Goal: Information Seeking & Learning: Learn about a topic

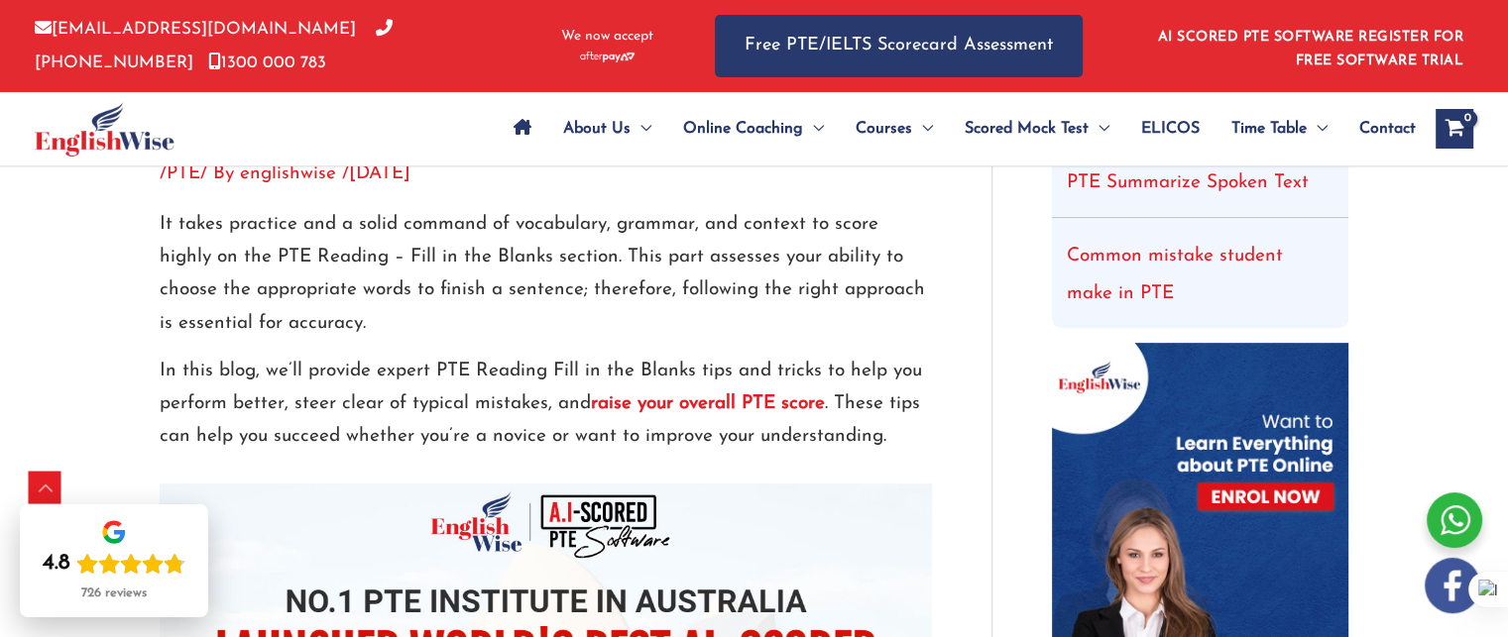
scroll to position [714, 0]
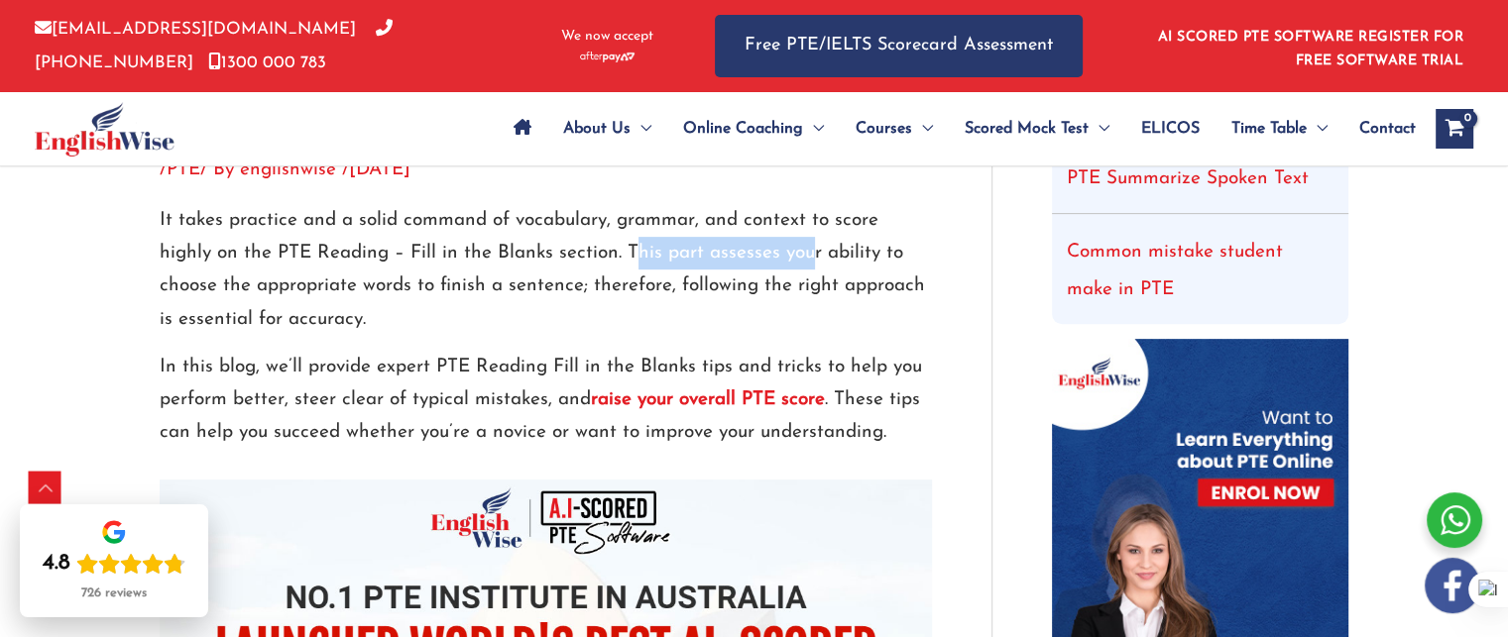
drag, startPoint x: 571, startPoint y: 252, endPoint x: 756, endPoint y: 261, distance: 185.6
click at [756, 261] on p "It takes practice and a solid command of vocabulary, grammar, and context to sc…" at bounding box center [546, 270] width 772 height 132
click at [617, 295] on p "It takes practice and a solid command of vocabulary, grammar, and context to sc…" at bounding box center [546, 270] width 772 height 132
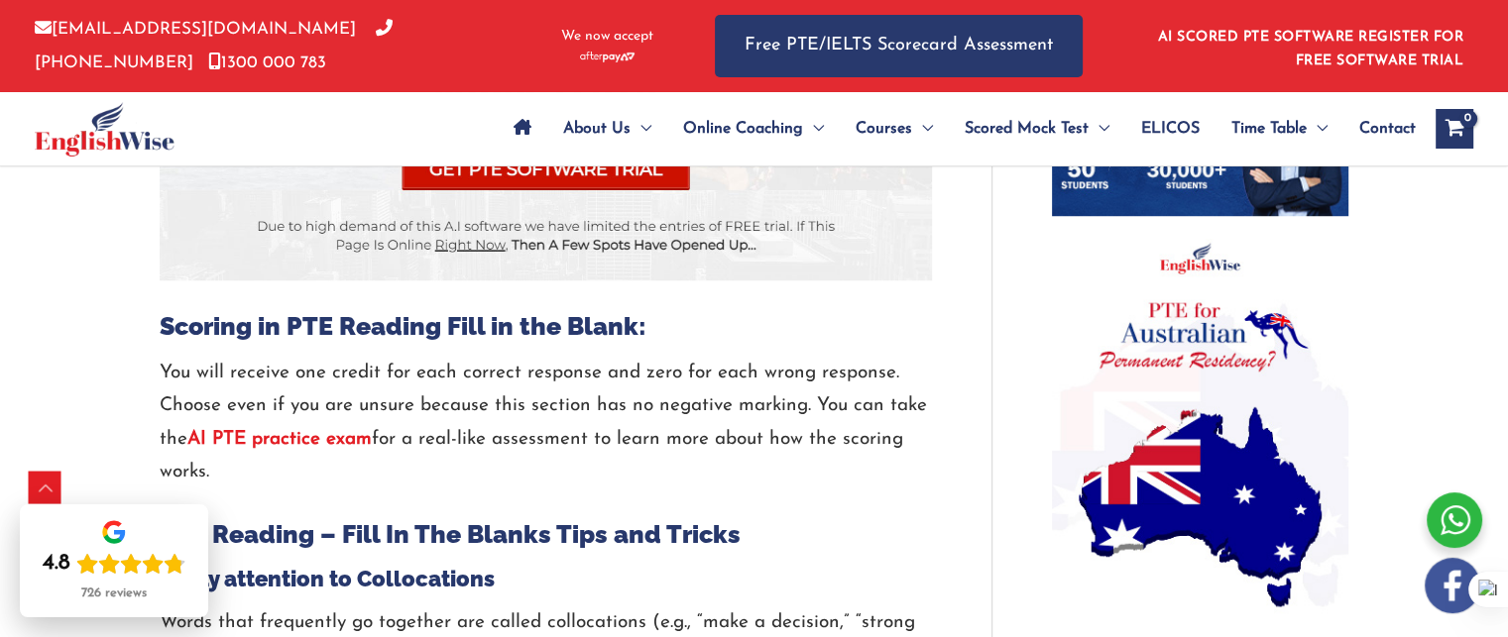
scroll to position [1507, 0]
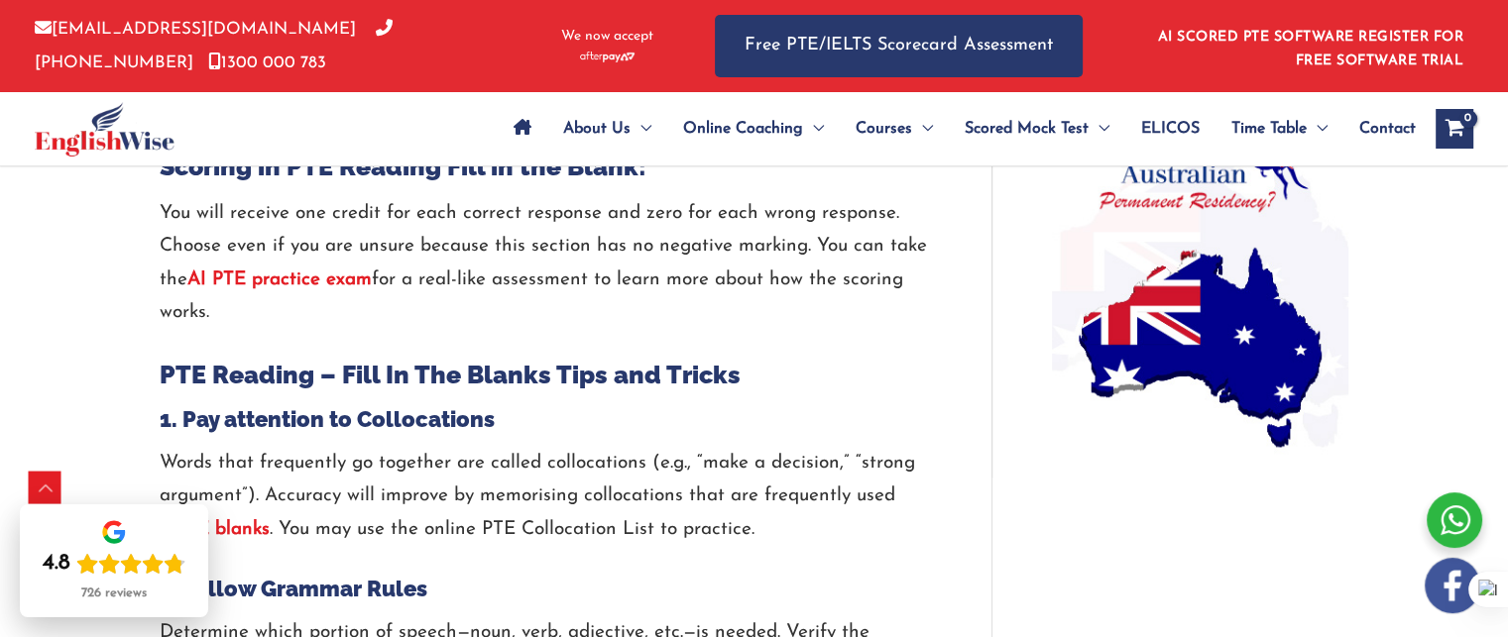
scroll to position [1586, 0]
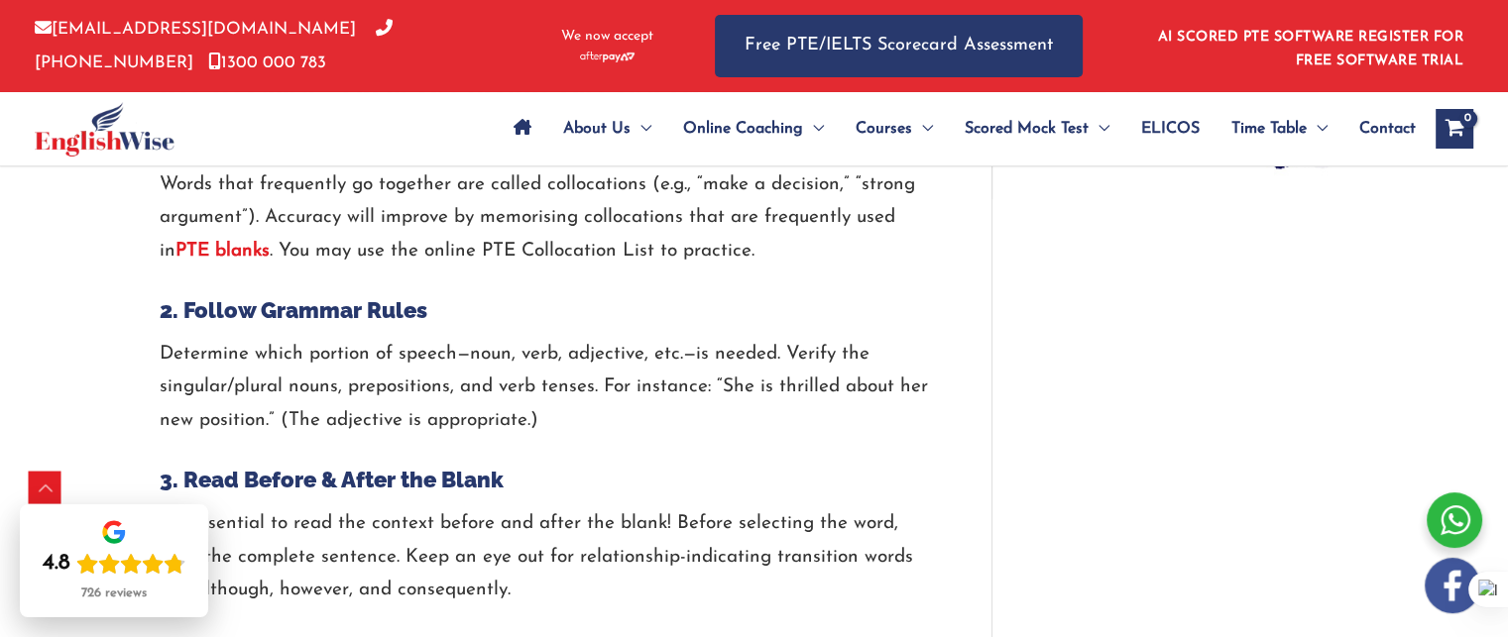
scroll to position [1863, 0]
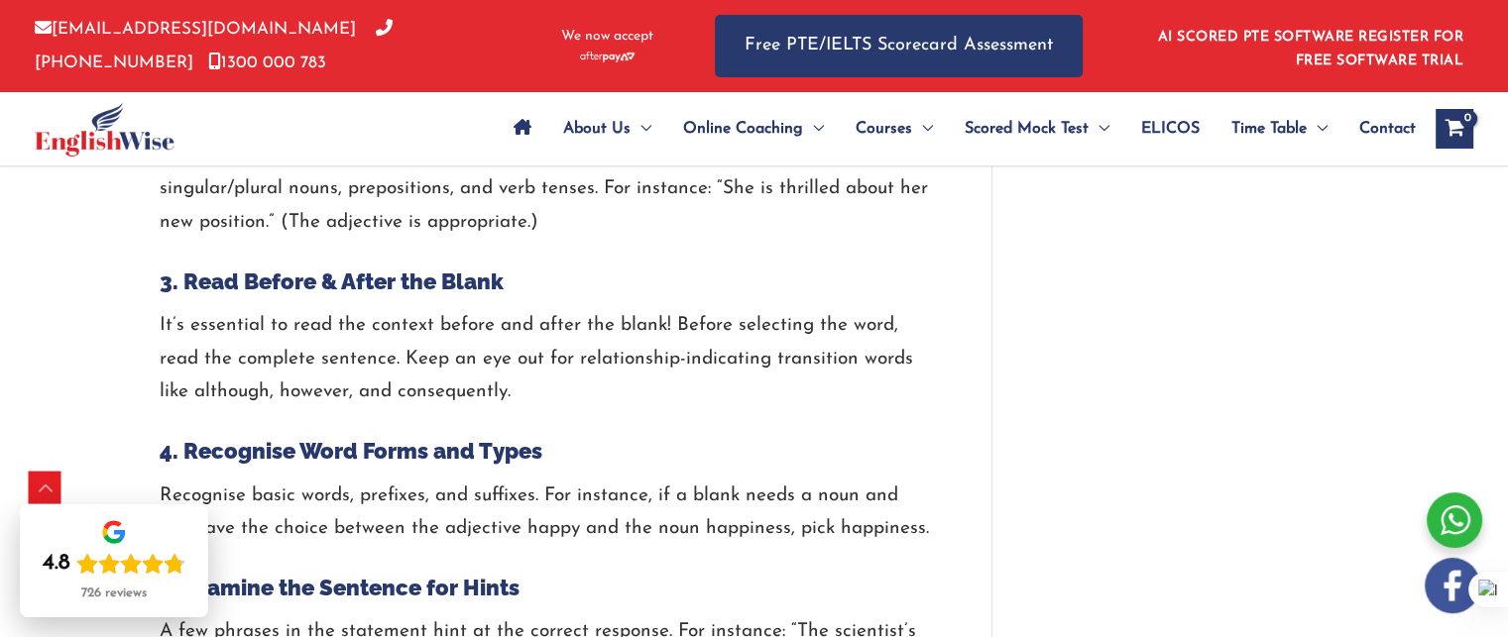
scroll to position [2062, 0]
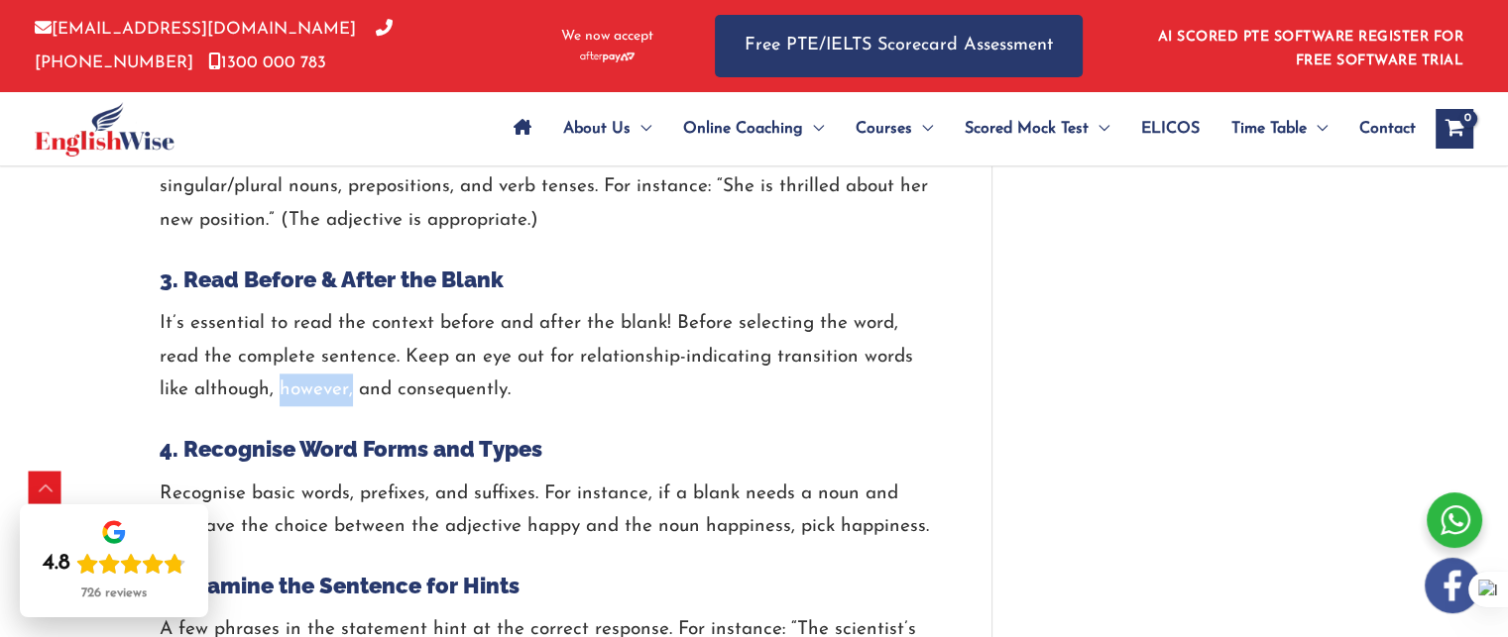
drag, startPoint x: 239, startPoint y: 392, endPoint x: 317, endPoint y: 394, distance: 78.3
click at [317, 394] on p "It’s essential to read the context before and after the blank! Before selecting…" at bounding box center [546, 356] width 772 height 99
click at [270, 392] on p "It’s essential to read the context before and after the blank! Before selecting…" at bounding box center [546, 356] width 772 height 99
click at [591, 403] on p "It’s essential to read the context before and after the blank! Before selecting…" at bounding box center [546, 356] width 772 height 99
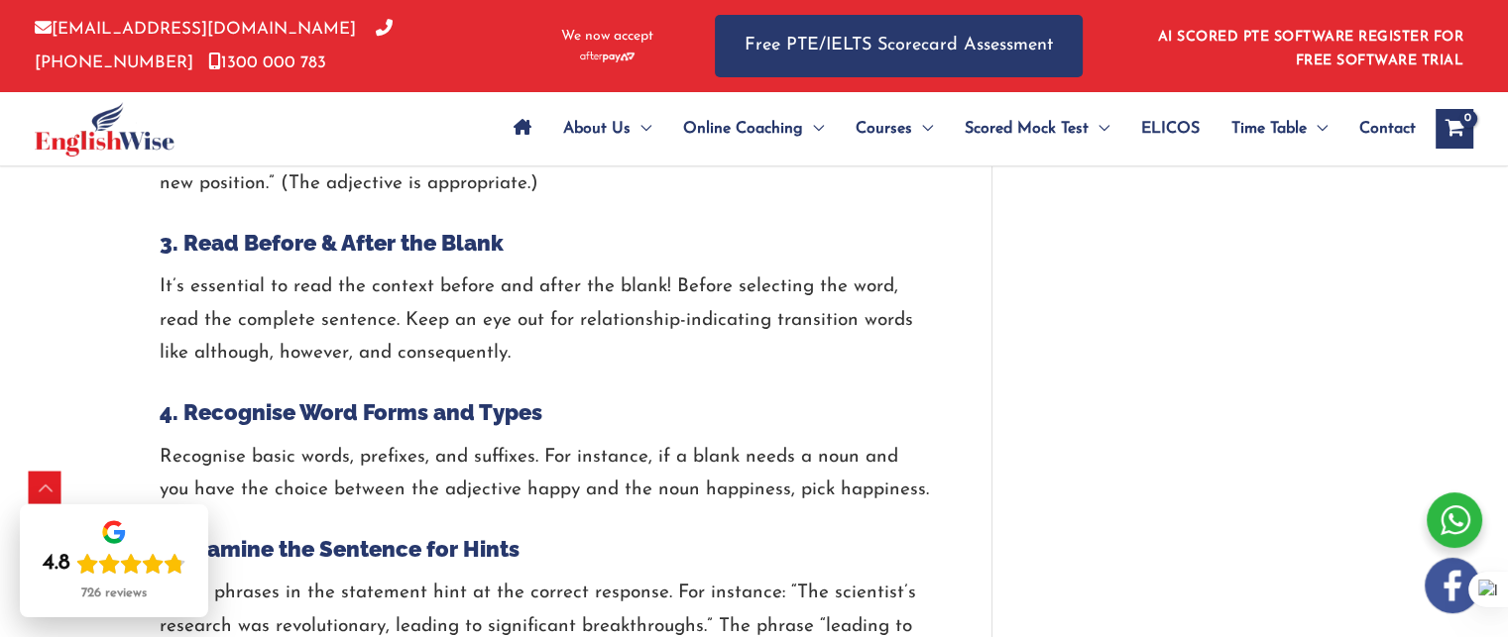
scroll to position [2101, 0]
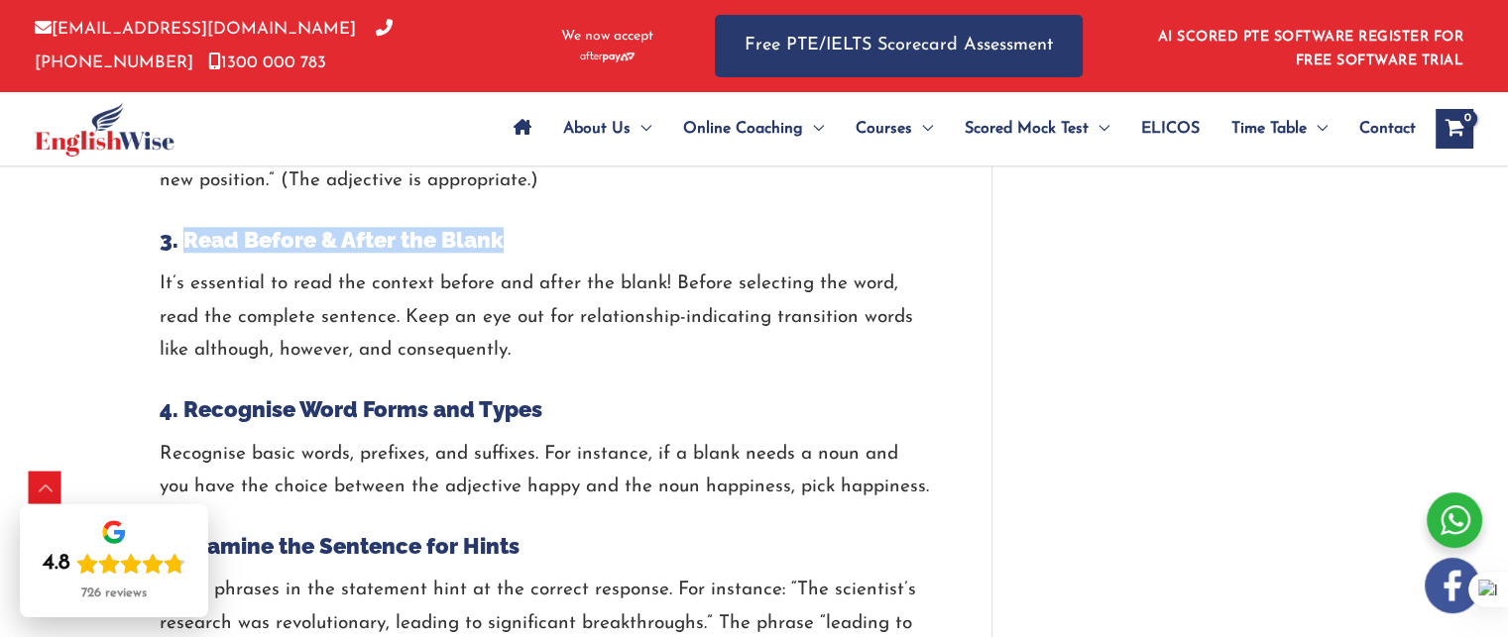
drag, startPoint x: 187, startPoint y: 240, endPoint x: 563, endPoint y: 256, distance: 376.0
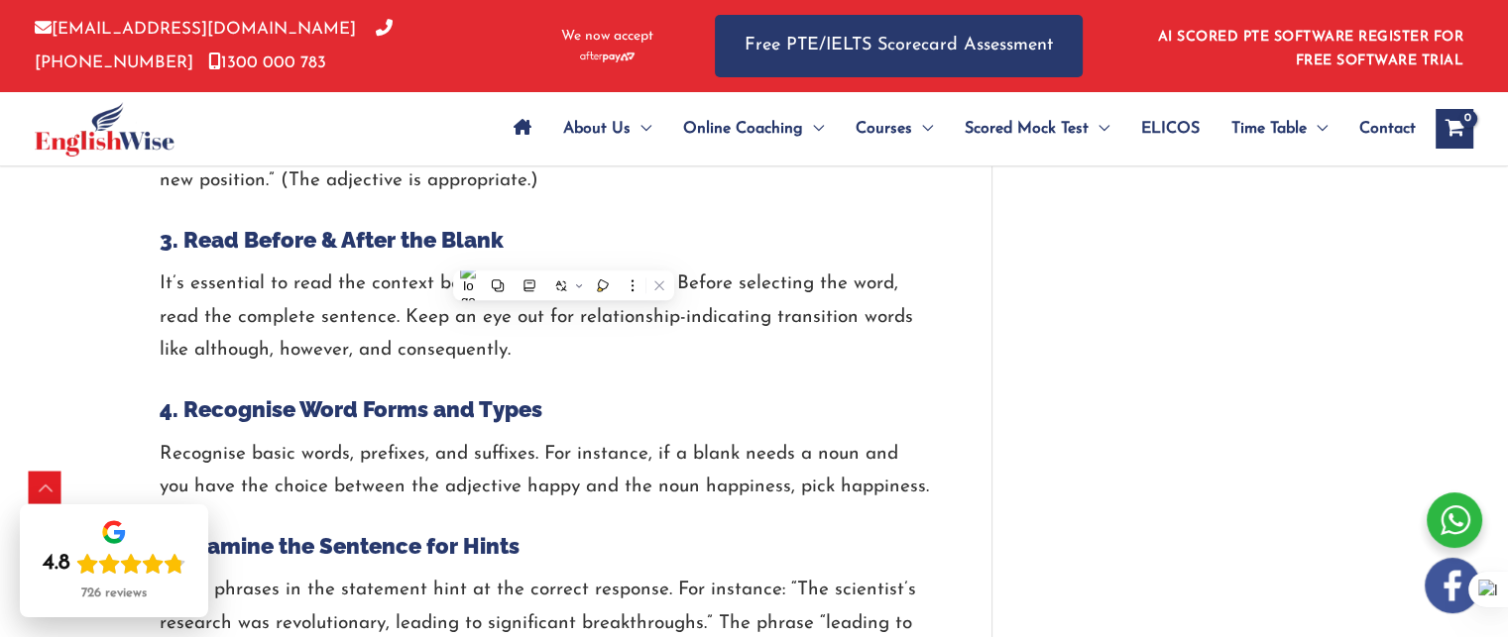
click at [745, 388] on div at bounding box center [546, 382] width 772 height 30
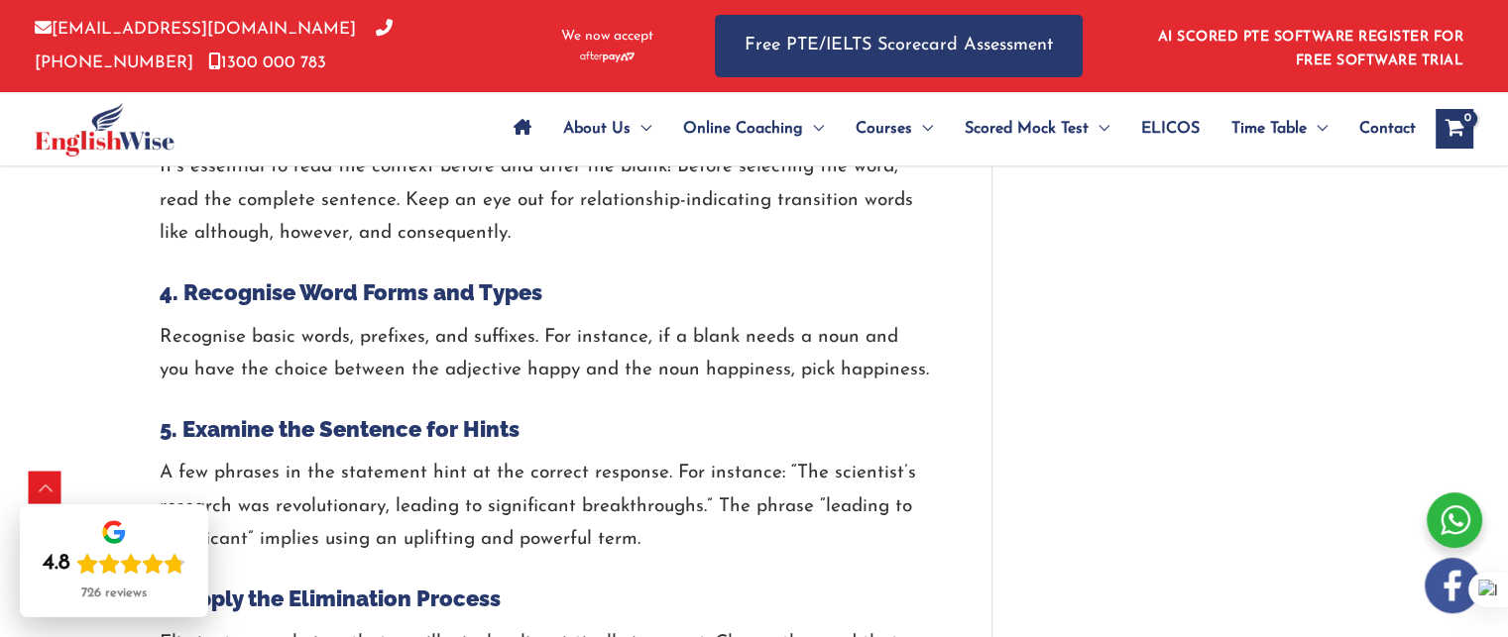
scroll to position [2220, 0]
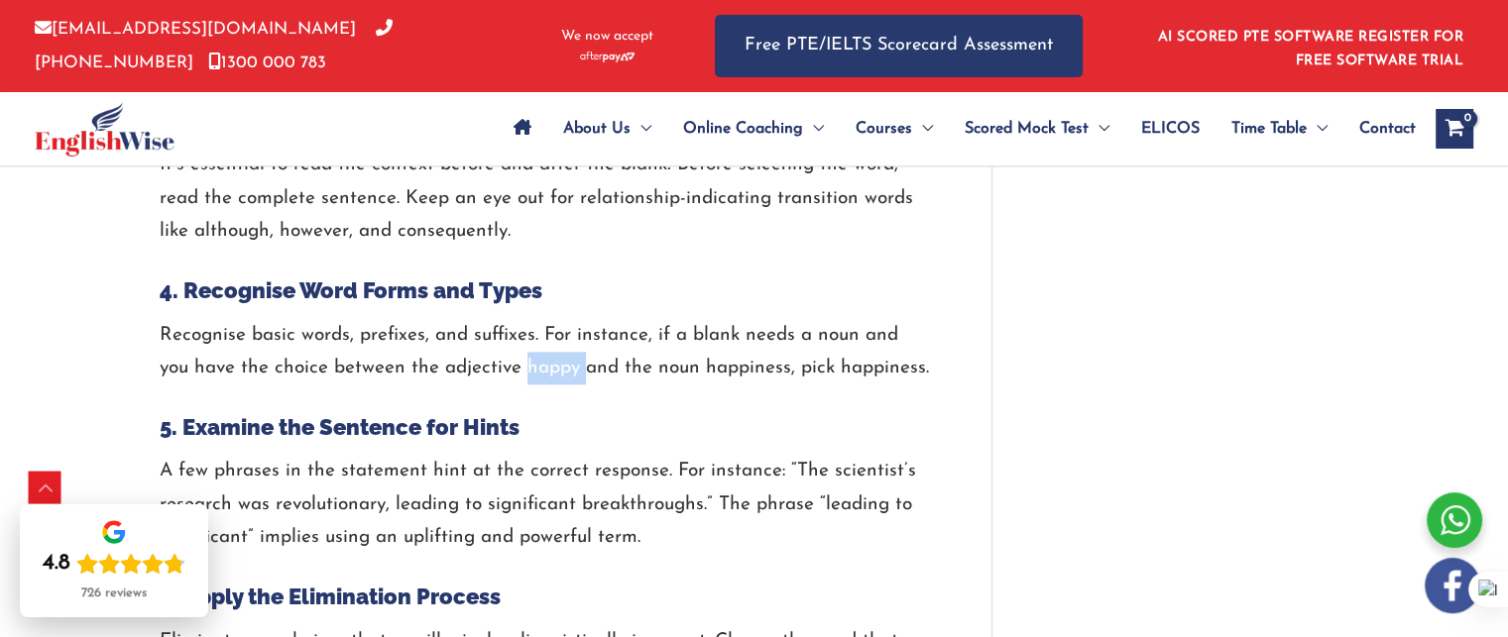
drag, startPoint x: 487, startPoint y: 368, endPoint x: 539, endPoint y: 363, distance: 52.8
click at [539, 363] on p "Recognise basic words, prefixes, and suffixes. For instance, if a blank needs a…" at bounding box center [546, 352] width 772 height 66
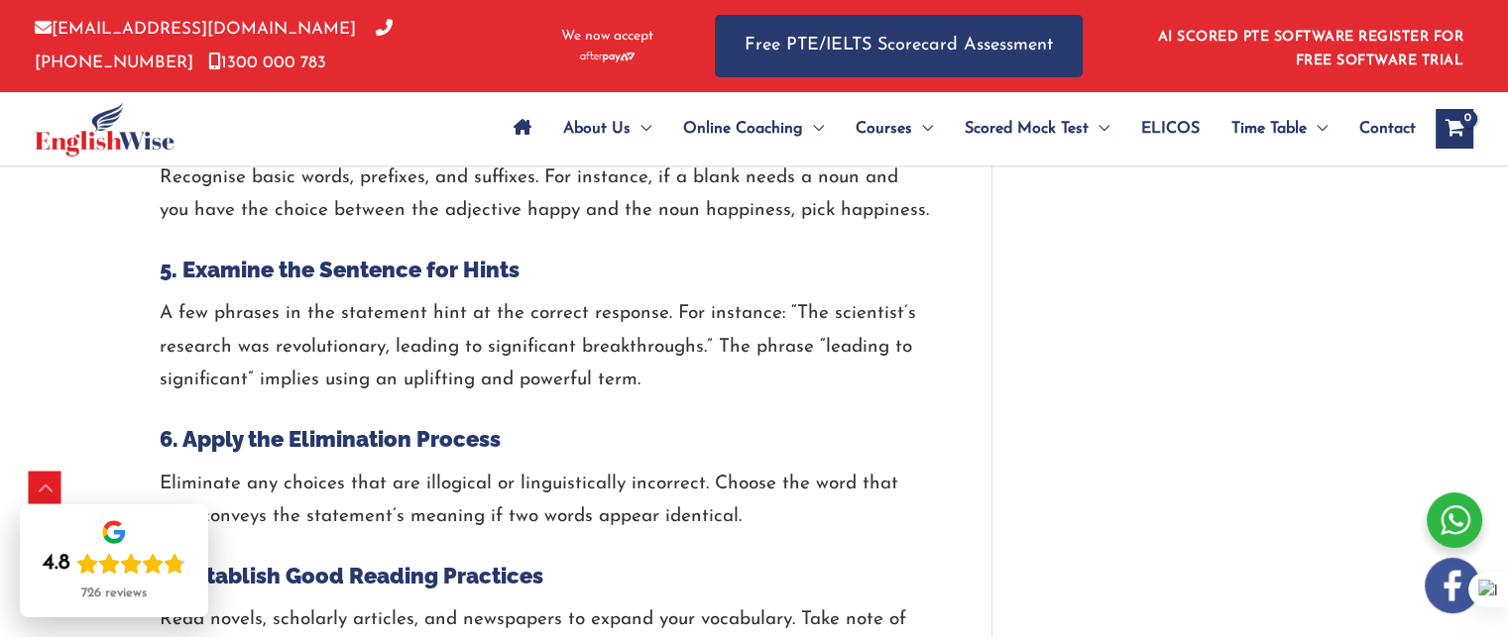
scroll to position [2379, 0]
drag, startPoint x: 157, startPoint y: 377, endPoint x: 241, endPoint y: 386, distance: 84.7
click at [241, 386] on p "A few phrases in the statement hint at the correct response. For instance: “The…" at bounding box center [546, 345] width 772 height 99
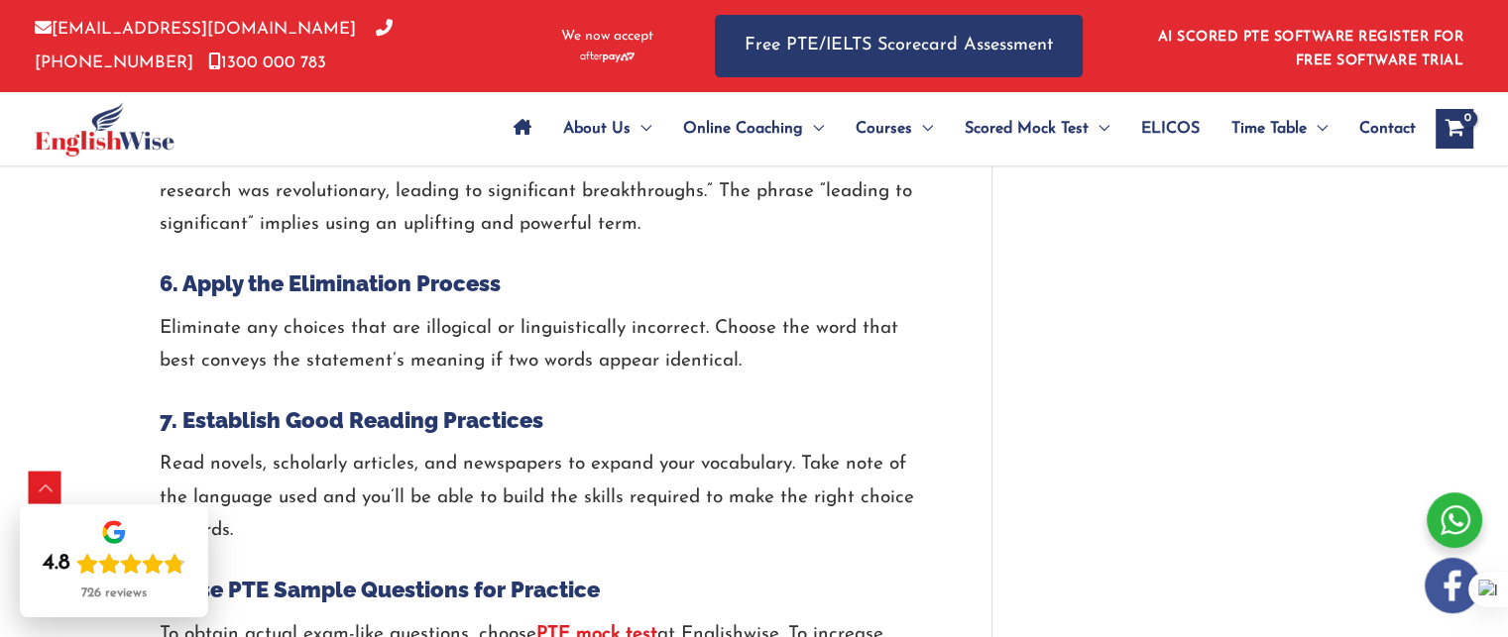
scroll to position [2537, 0]
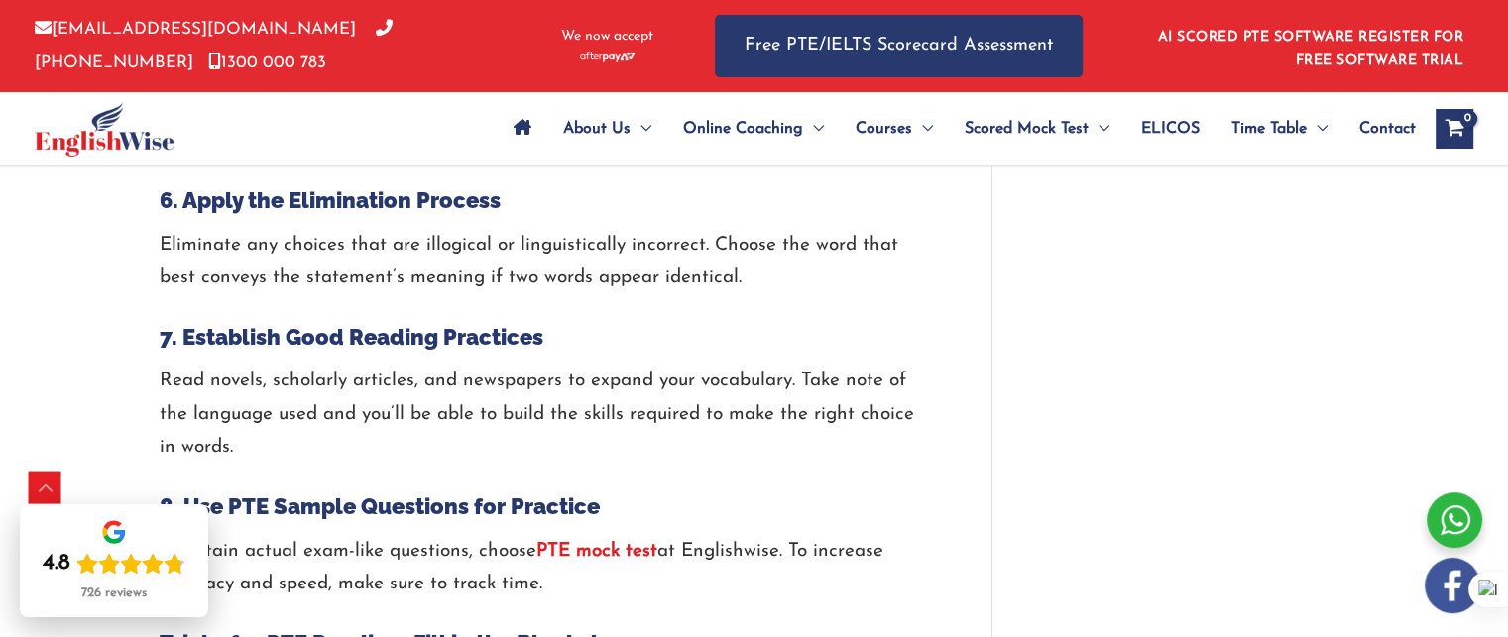
scroll to position [2577, 0]
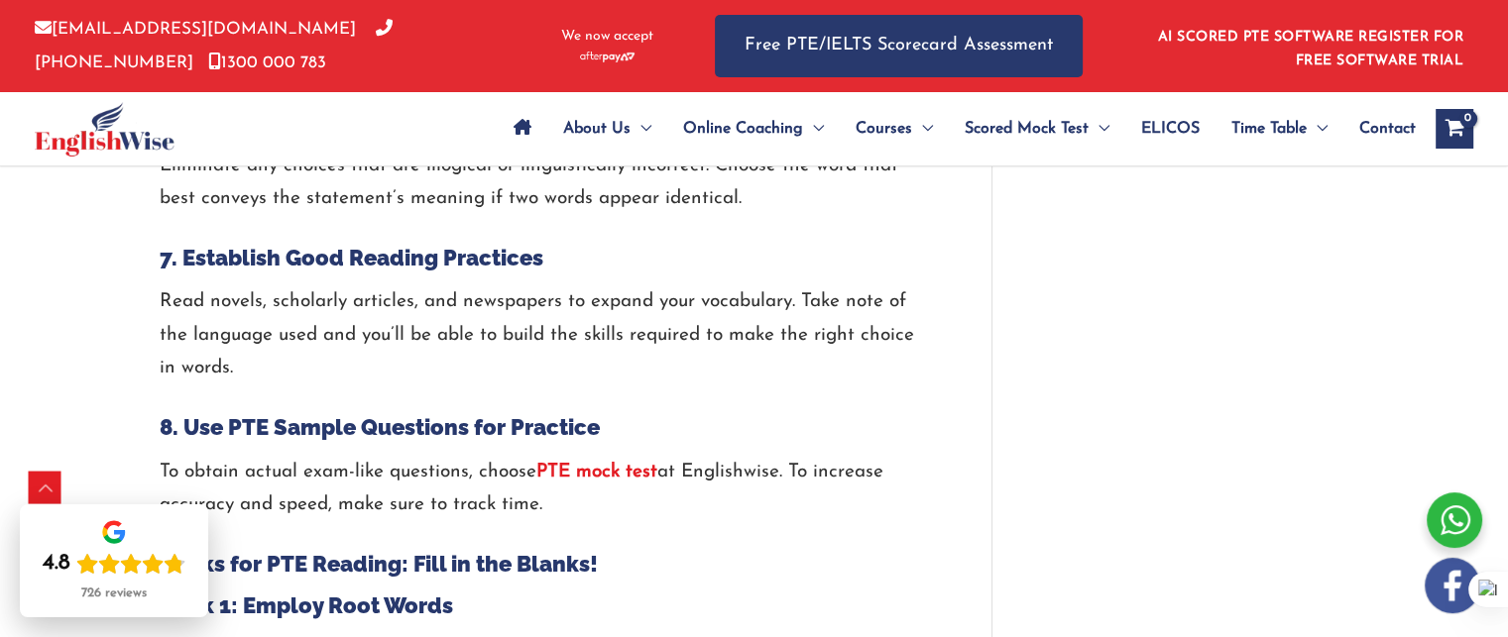
scroll to position [2736, 0]
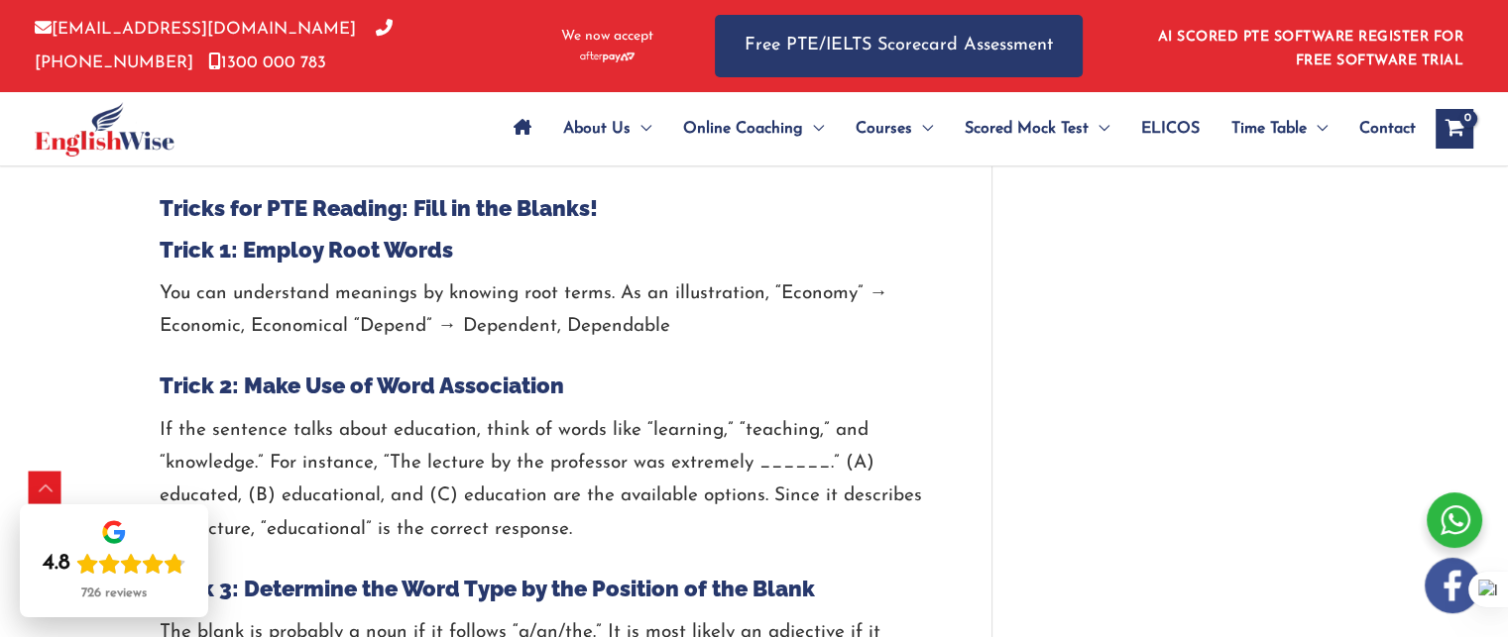
scroll to position [3053, 0]
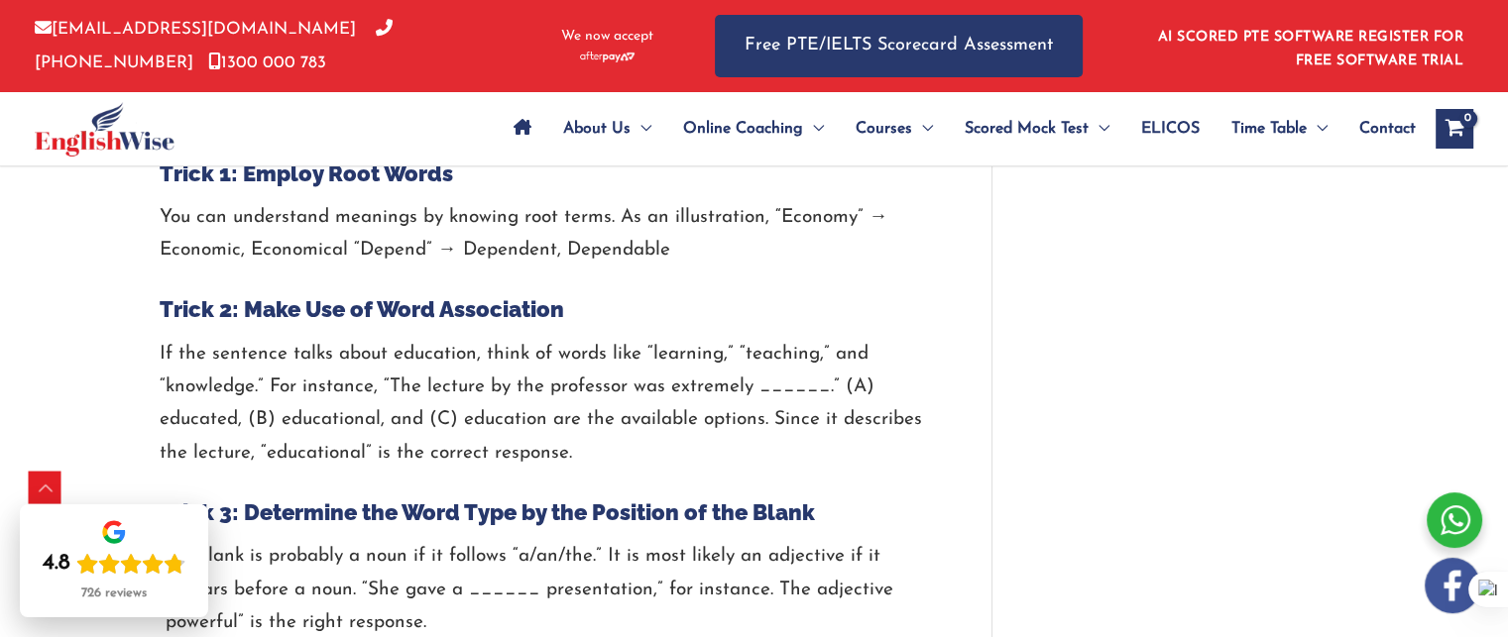
scroll to position [3132, 0]
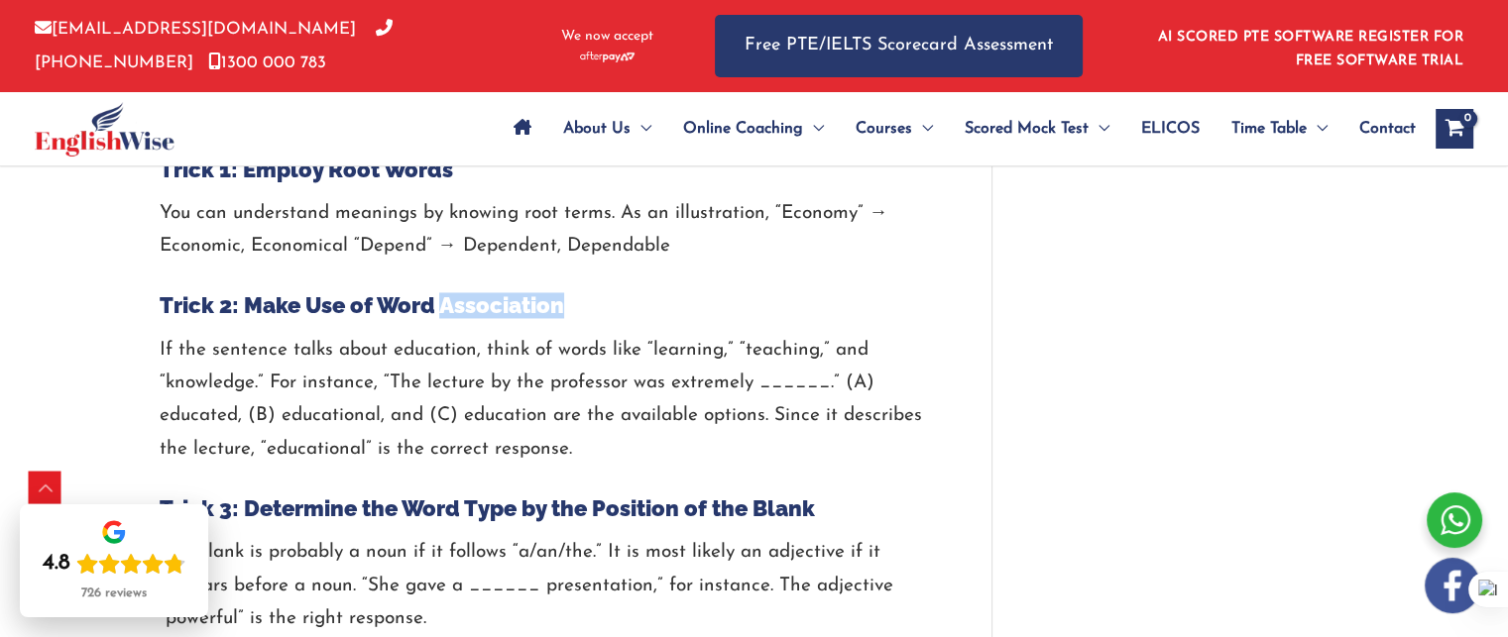
drag, startPoint x: 483, startPoint y: 309, endPoint x: 637, endPoint y: 316, distance: 154.8
click at [637, 316] on h4 "Trick 2: Make Use of Word Association" at bounding box center [546, 305] width 772 height 26
click at [725, 352] on button at bounding box center [734, 347] width 26 height 26
click at [668, 379] on span "Desactivar en este sitio" at bounding box center [622, 387] width 144 height 16
click at [525, 312] on h4 "Trick 2: Make Use of Word Association" at bounding box center [546, 305] width 772 height 26
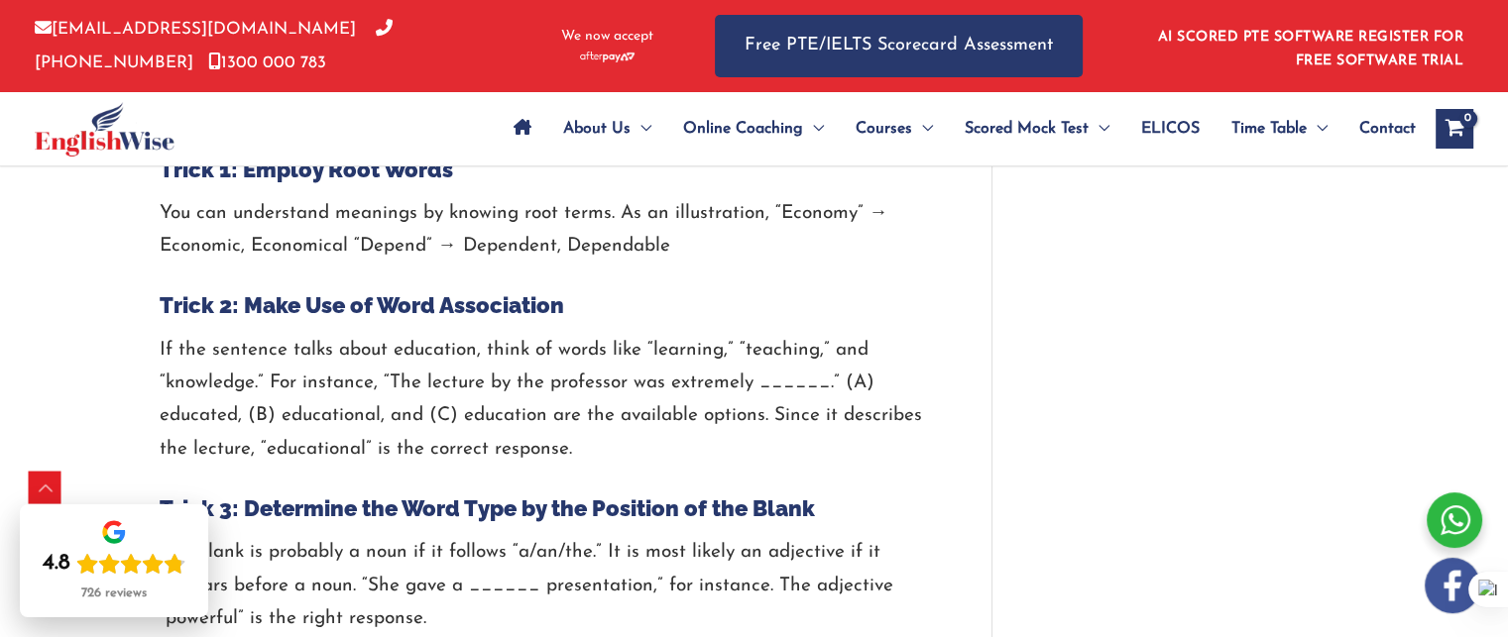
click at [86, 368] on div "PTE Reading Fill in the Blanks: Tips, Templates & Examples / PTE / By englishwi…" at bounding box center [754, 572] width 1508 height 7005
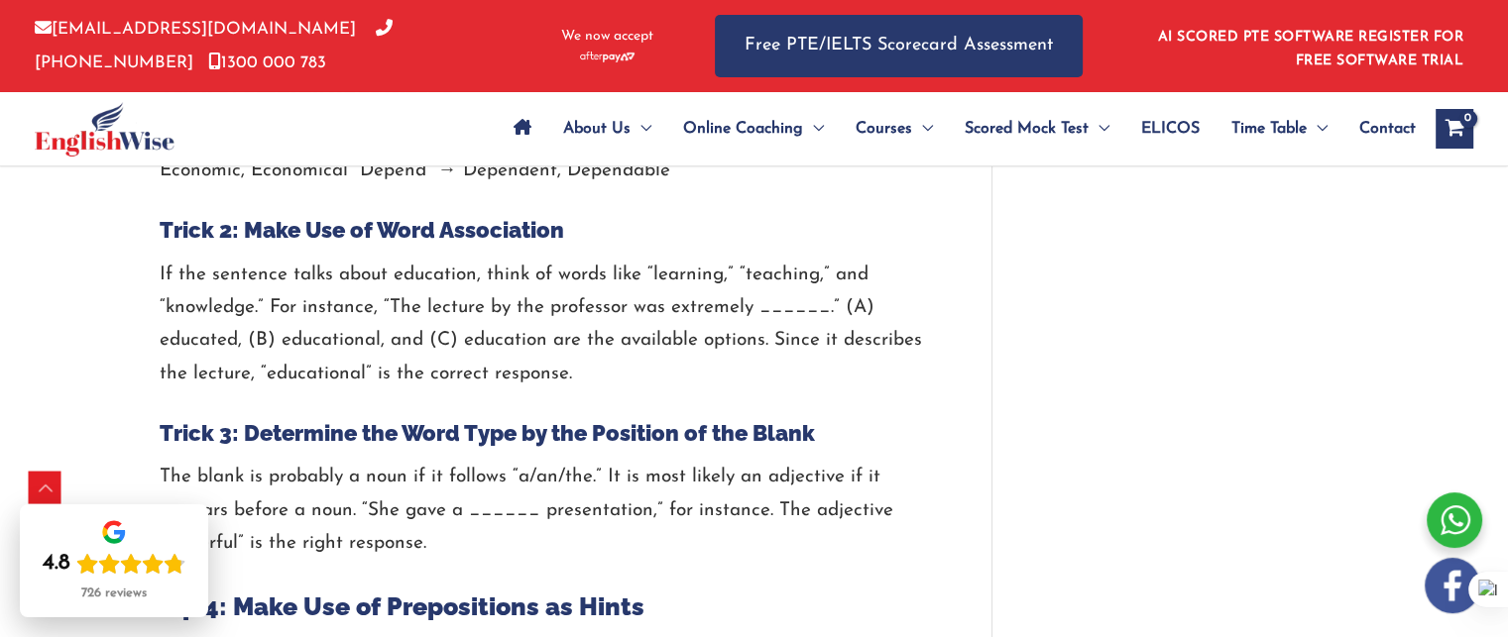
scroll to position [3212, 0]
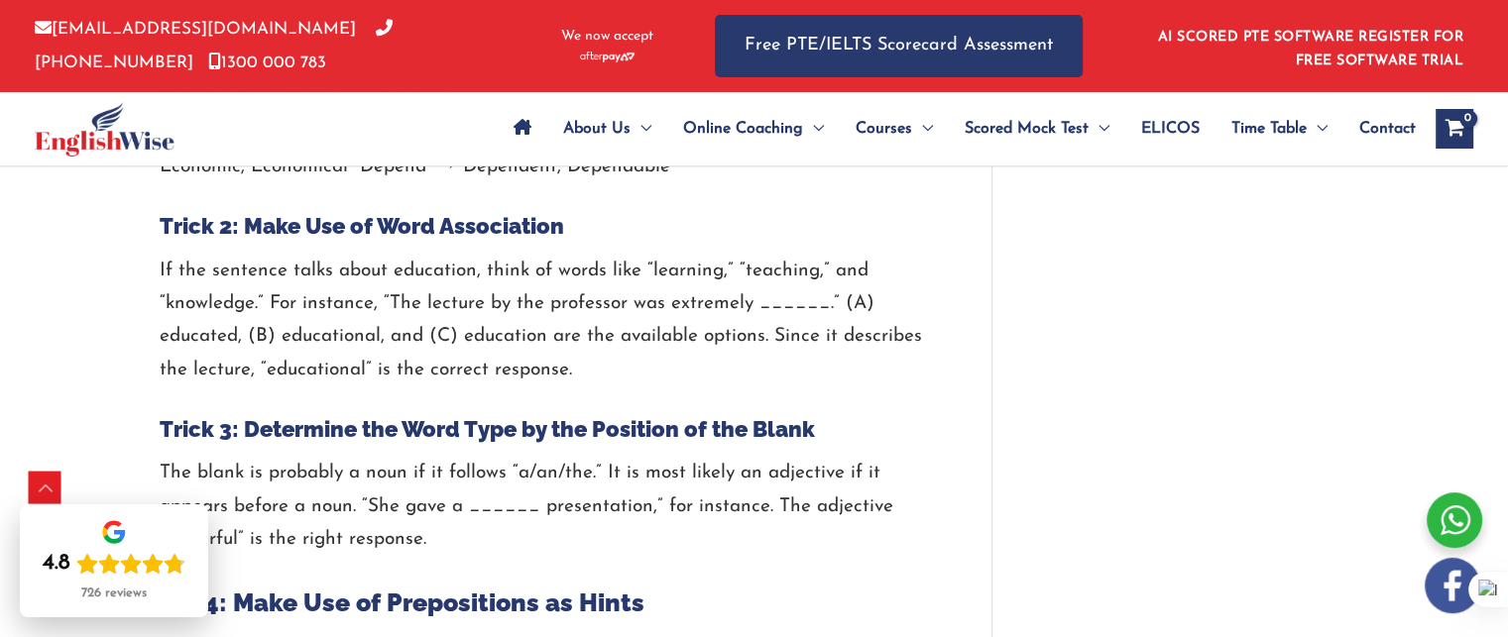
click at [99, 423] on div "PTE Reading Fill in the Blanks: Tips, Templates & Examples / PTE / By englishwi…" at bounding box center [754, 493] width 1508 height 7005
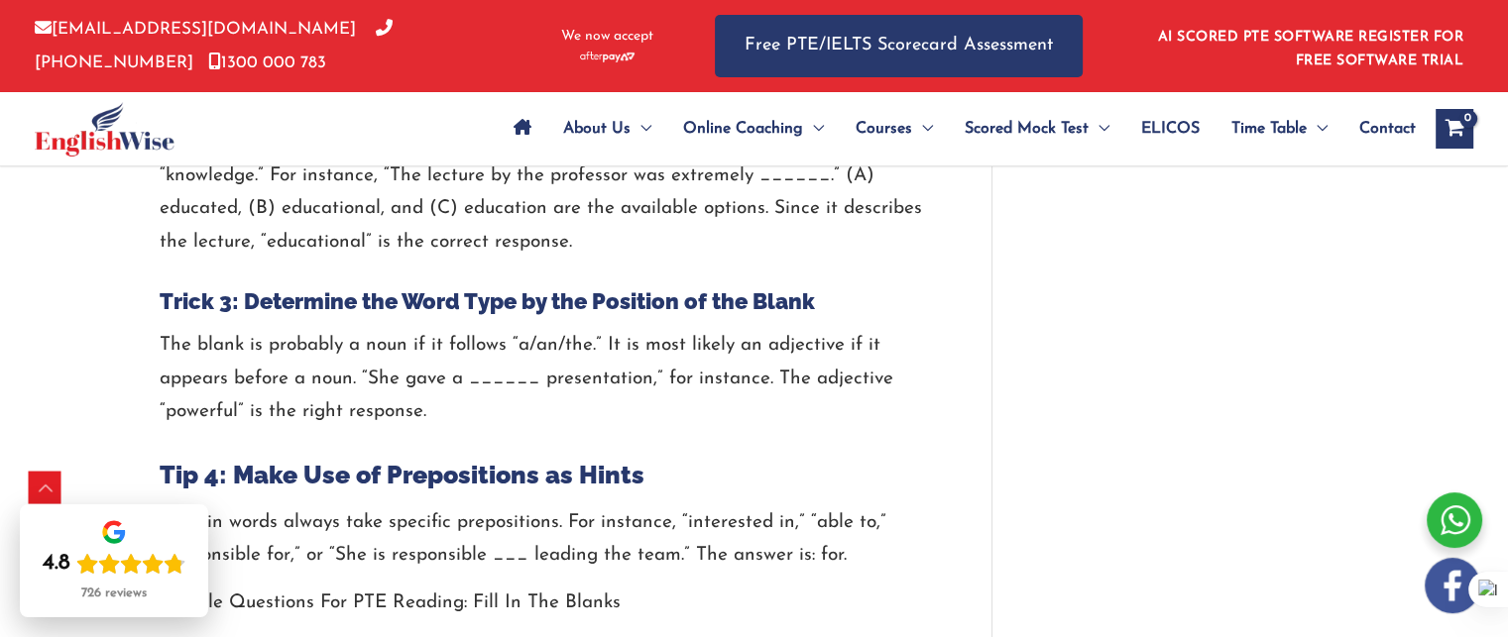
scroll to position [3370, 0]
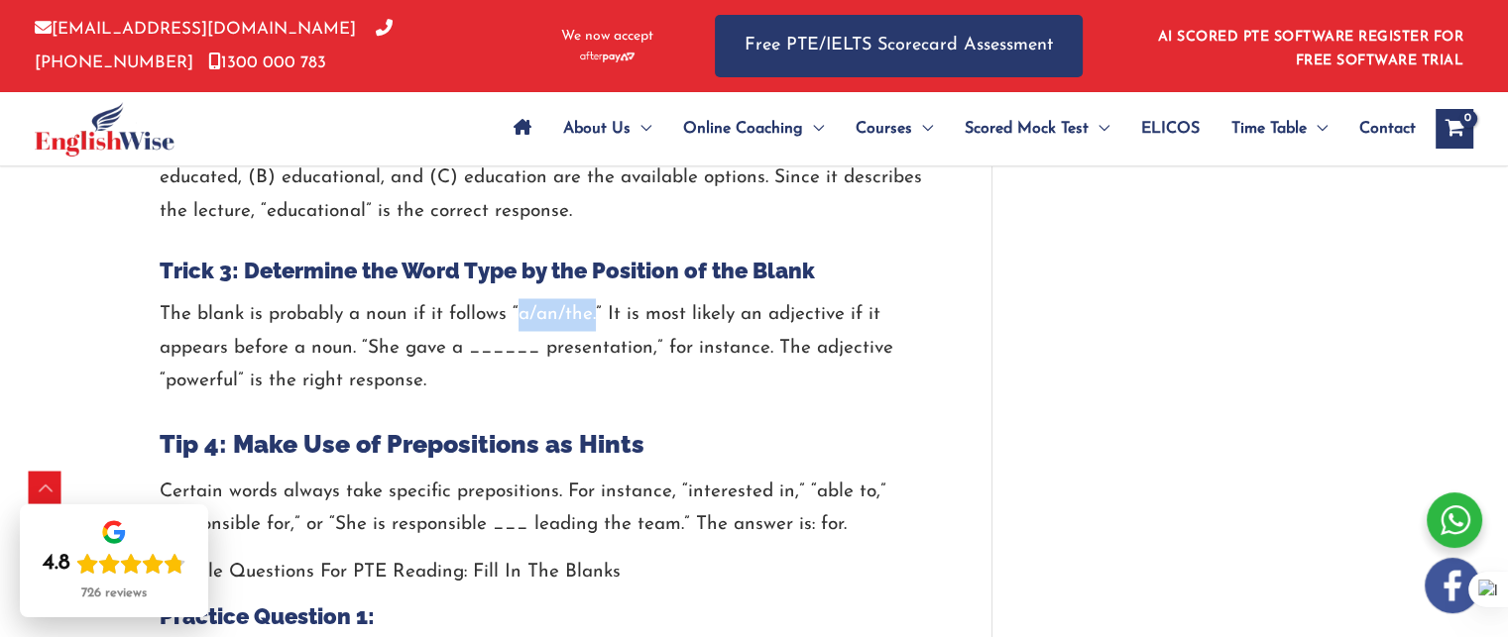
drag, startPoint x: 503, startPoint y: 307, endPoint x: 579, endPoint y: 324, distance: 78.2
click at [579, 324] on p "The blank is probably a noun if it follows “a/an/the.” It is most likely an adj…" at bounding box center [546, 347] width 772 height 99
click at [572, 352] on p "The blank is probably a noun if it follows “a/an/the.” It is most likely an adj…" at bounding box center [546, 347] width 772 height 99
click at [383, 347] on p "The blank is probably a noun if it follows “a/an/the.” It is most likely an adj…" at bounding box center [546, 347] width 772 height 99
drag, startPoint x: 456, startPoint y: 354, endPoint x: 561, endPoint y: 350, distance: 105.1
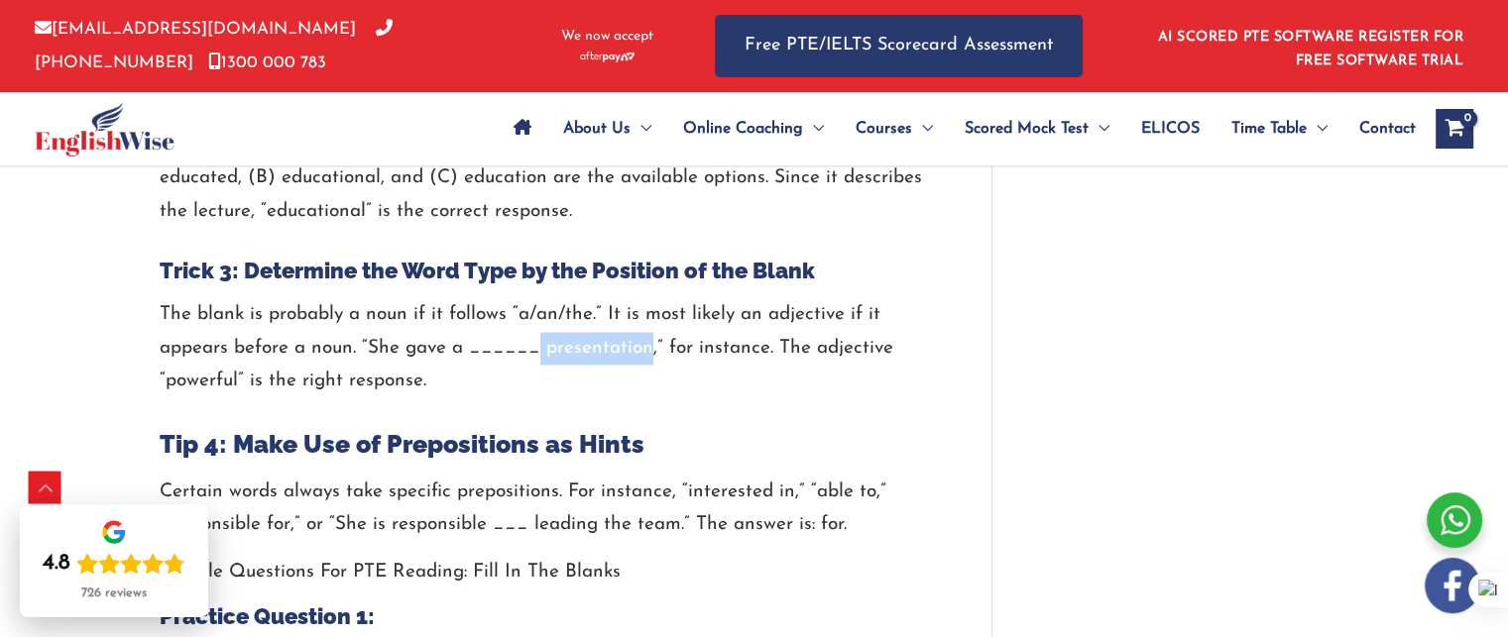
click at [561, 350] on p "The blank is probably a noun if it follows “a/an/the.” It is most likely an adj…" at bounding box center [546, 347] width 772 height 99
click at [401, 348] on p "The blank is probably a noun if it follows “a/an/the.” It is most likely an adj…" at bounding box center [546, 347] width 772 height 99
click at [127, 384] on div "PTE Reading Fill in the Blanks: Tips, Templates & Examples / PTE / By englishwi…" at bounding box center [754, 334] width 1508 height 7005
click at [400, 388] on p "The blank is probably a noun if it follows “a/an/the.” It is most likely an adj…" at bounding box center [546, 347] width 772 height 99
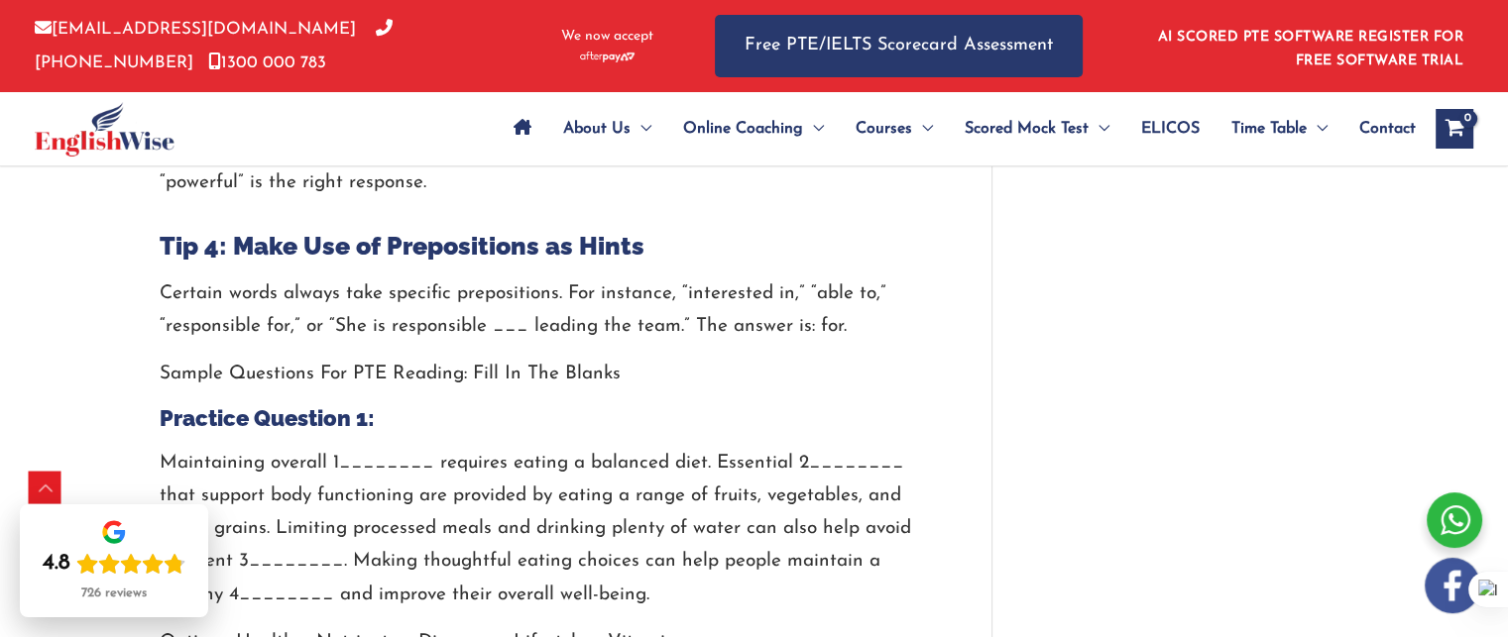
scroll to position [3608, 0]
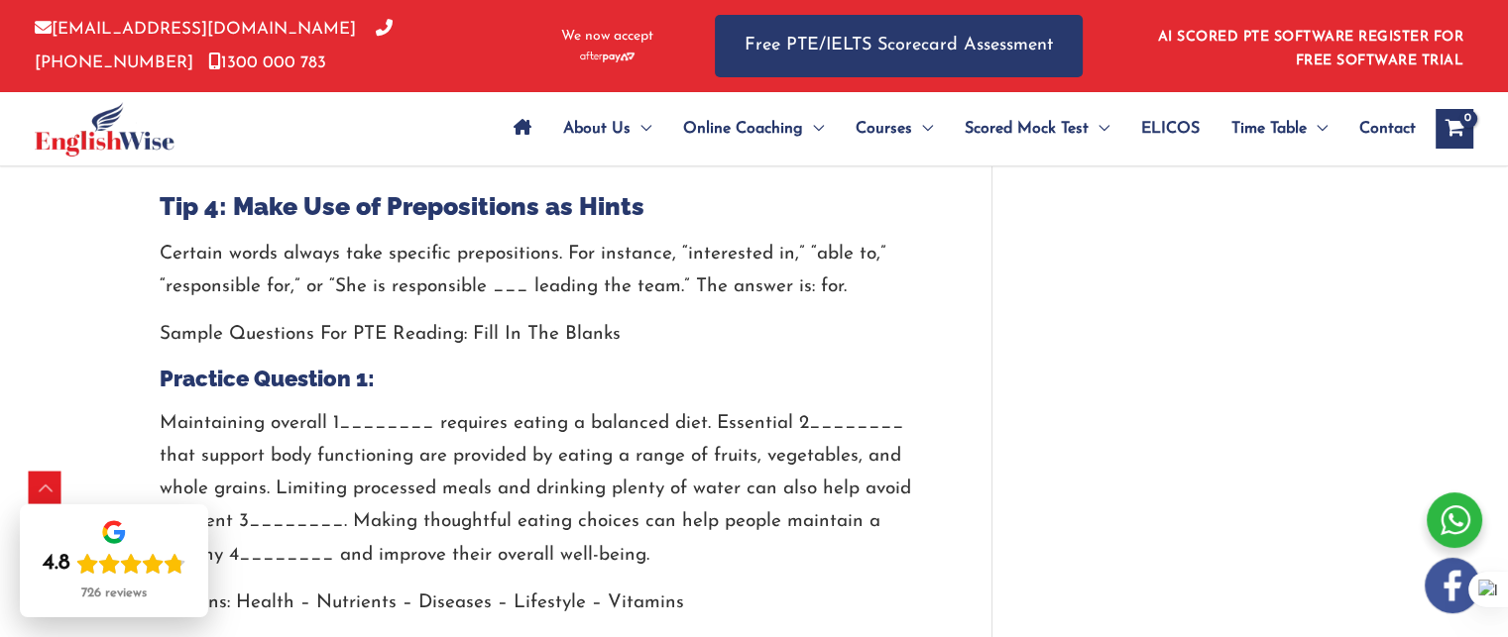
click at [86, 384] on div "PTE Reading Fill in the Blanks: Tips, Templates & Examples / PTE / By englishwi…" at bounding box center [754, 96] width 1508 height 7005
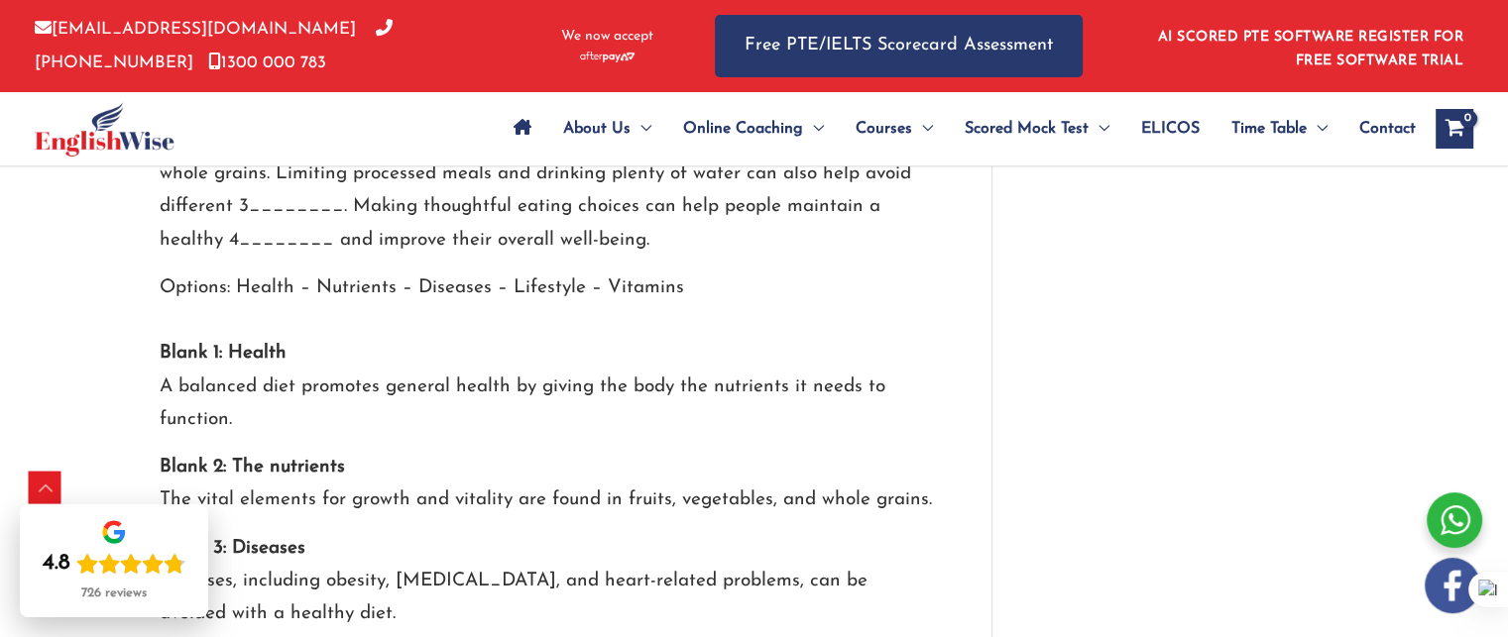
scroll to position [3925, 0]
